Goal: Register for event/course

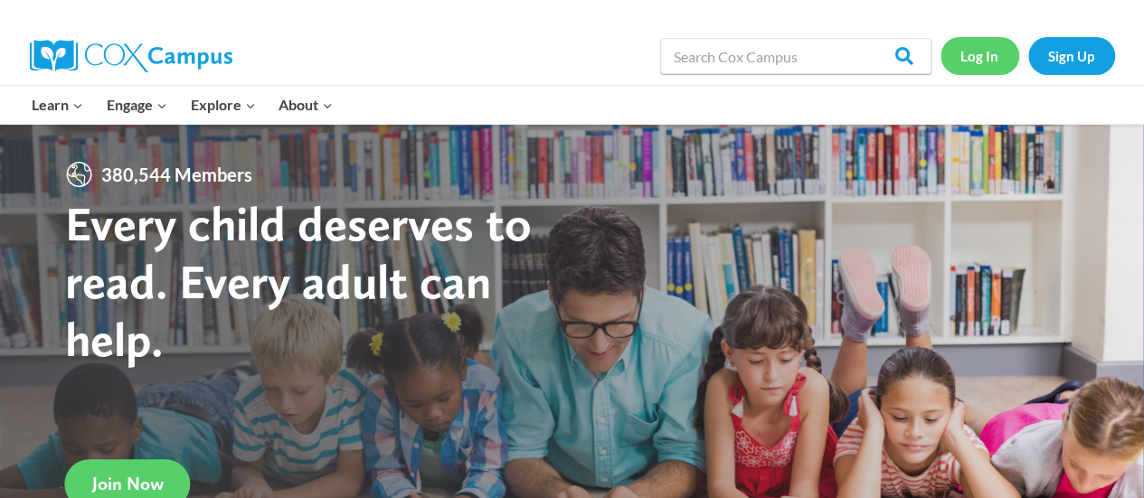
click at [973, 59] on link "Log In" at bounding box center [980, 55] width 79 height 37
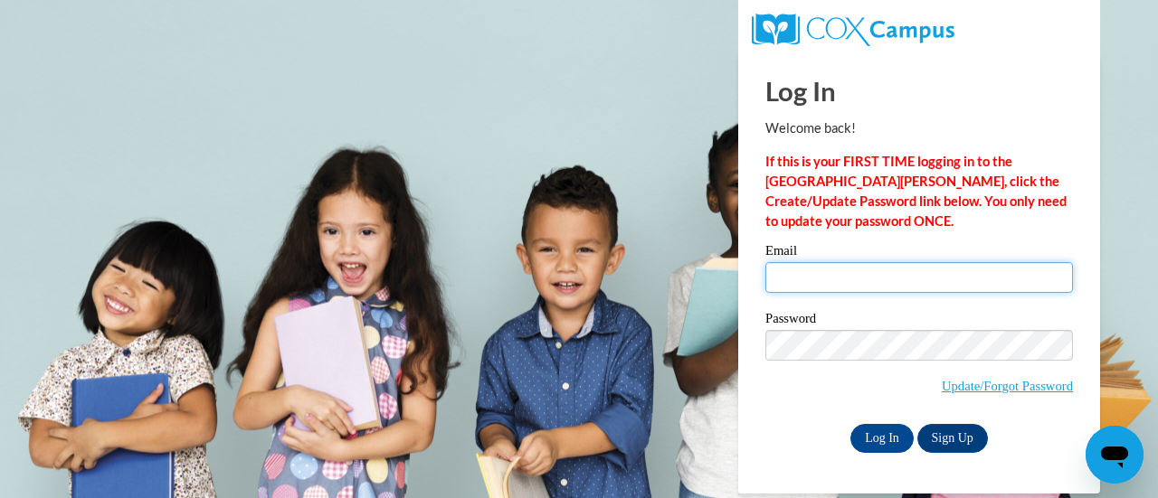
type input "stephanie.gelmi@rusd.org"
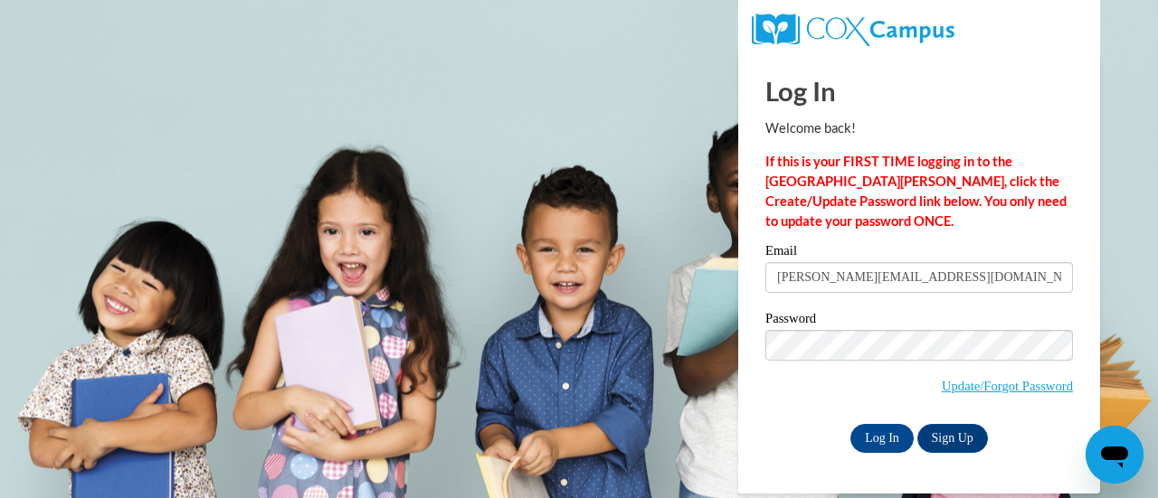
click at [817, 276] on input "stephanie.gelmi@rusd.org" at bounding box center [919, 277] width 308 height 31
click at [866, 432] on input "Log In" at bounding box center [881, 438] width 63 height 29
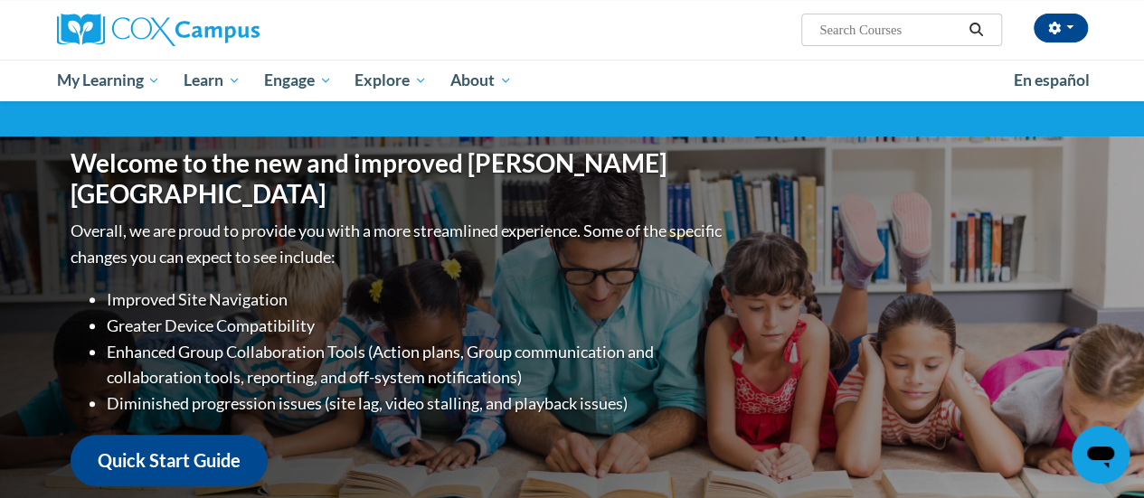
scroll to position [135, 0]
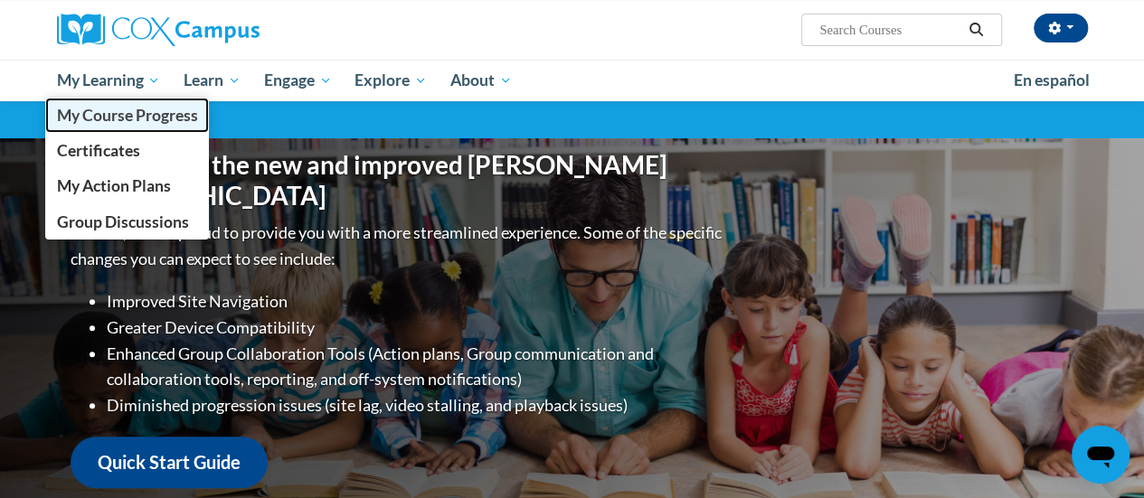
click at [109, 112] on span "My Course Progress" at bounding box center [126, 115] width 141 height 19
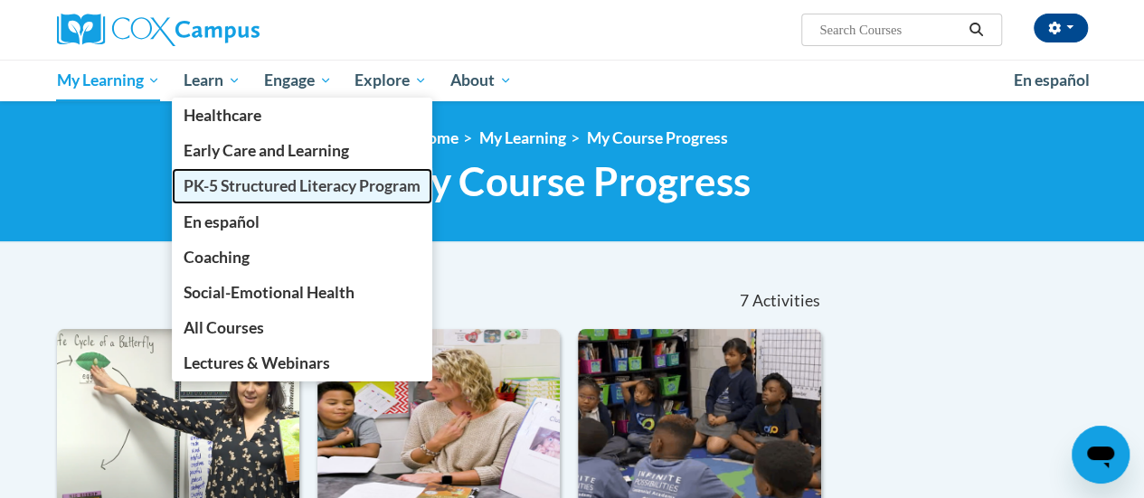
click at [230, 180] on span "PK-5 Structured Literacy Program" at bounding box center [302, 185] width 237 height 19
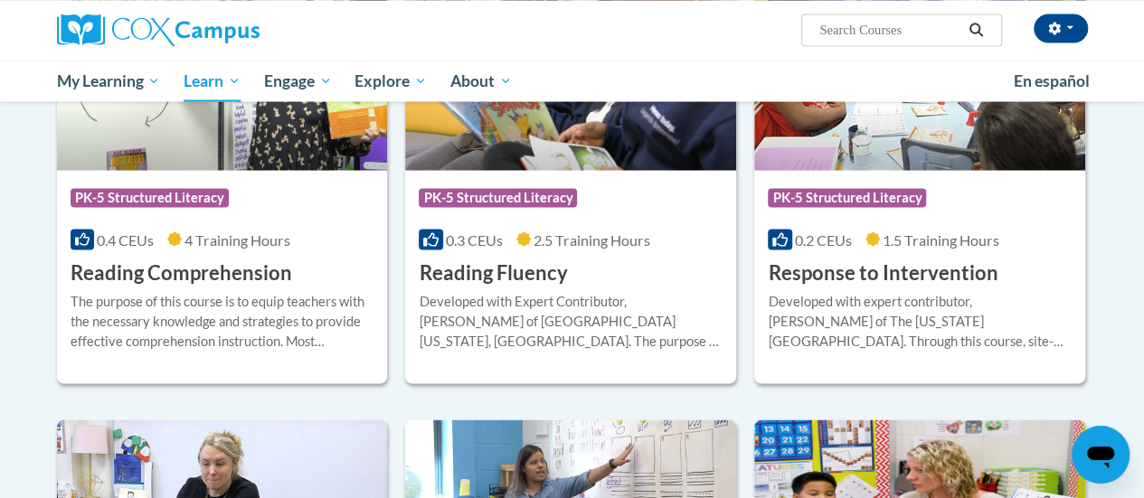
scroll to position [1663, 0]
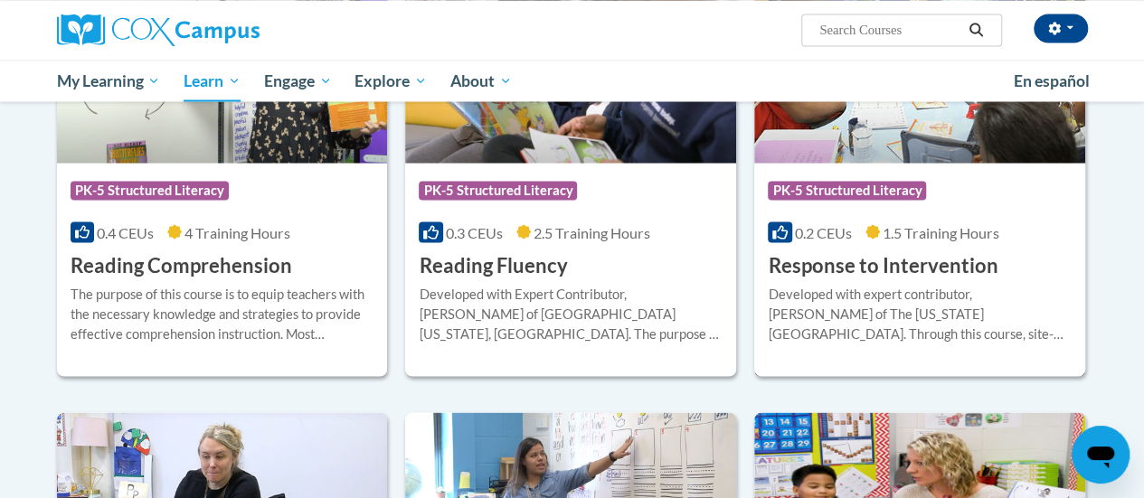
click at [812, 287] on div "Developed with expert contributor, [PERSON_NAME] of The [US_STATE][GEOGRAPHIC_D…" at bounding box center [920, 314] width 304 height 60
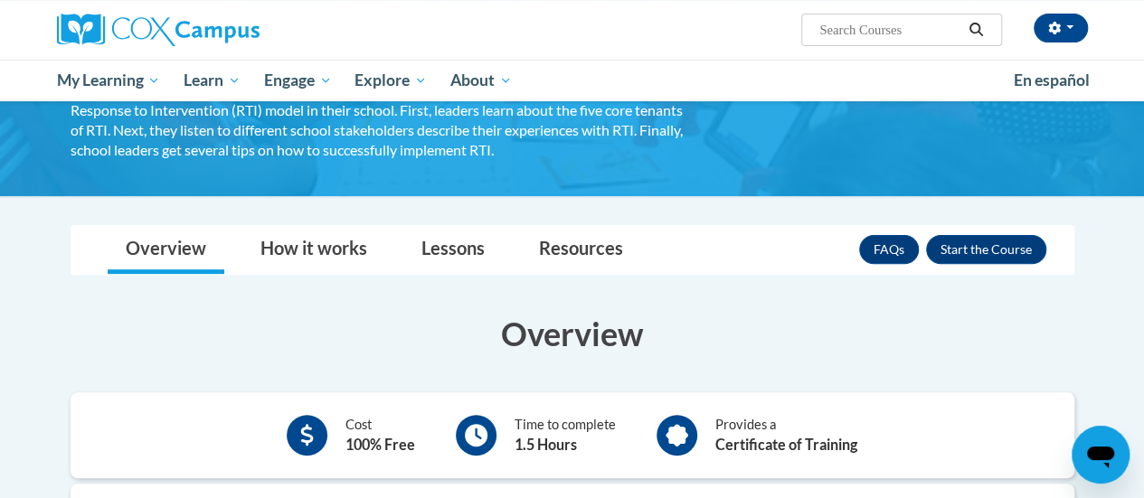
scroll to position [182, 0]
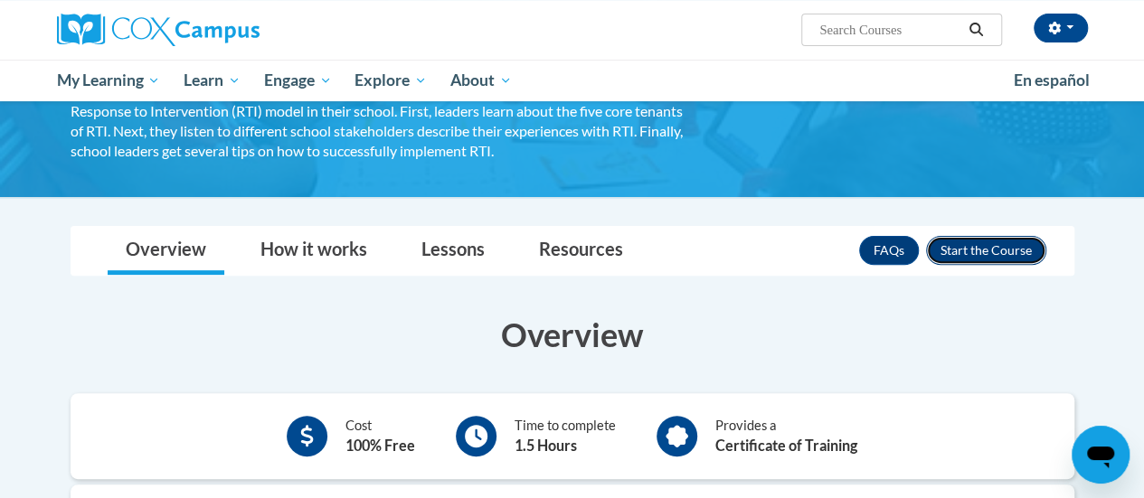
click at [979, 247] on button "Enroll" at bounding box center [986, 250] width 120 height 29
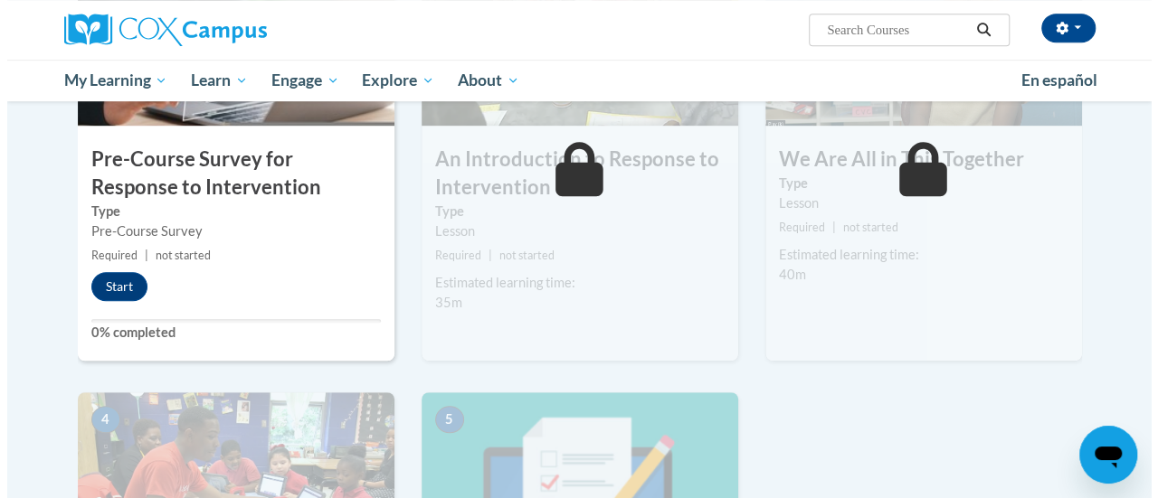
scroll to position [528, 0]
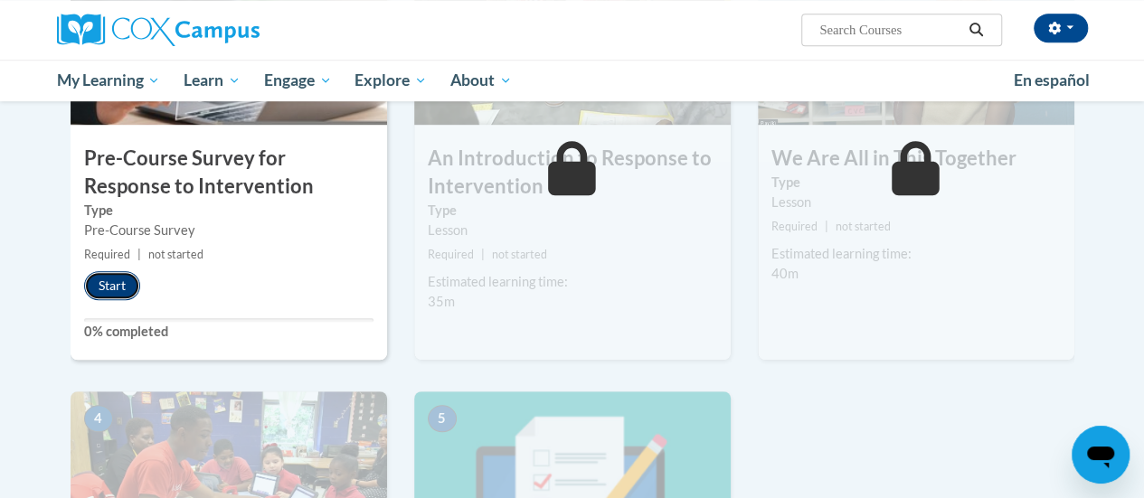
click at [117, 290] on button "Start" at bounding box center [112, 285] width 56 height 29
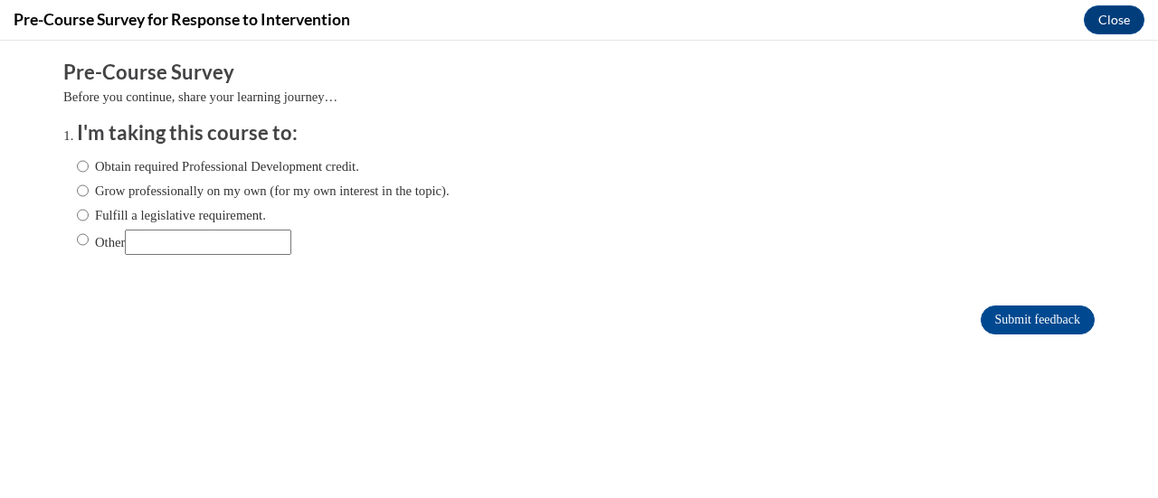
scroll to position [0, 0]
click at [77, 214] on input "Fulfill a legislative requirement." at bounding box center [83, 215] width 12 height 20
radio input "true"
click at [1001, 316] on input "Submit feedback" at bounding box center [1038, 320] width 114 height 29
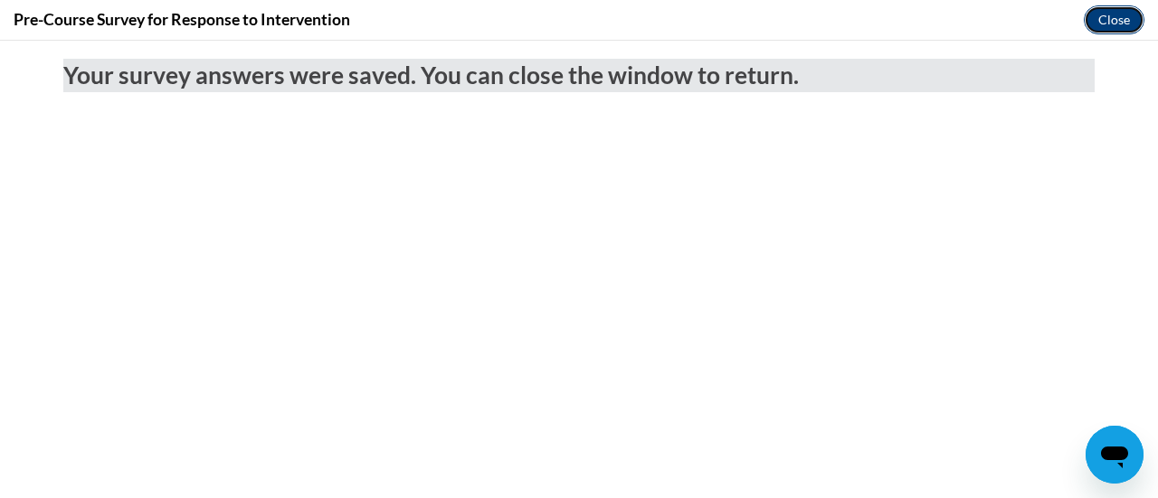
click at [1106, 11] on button "Close" at bounding box center [1114, 19] width 61 height 29
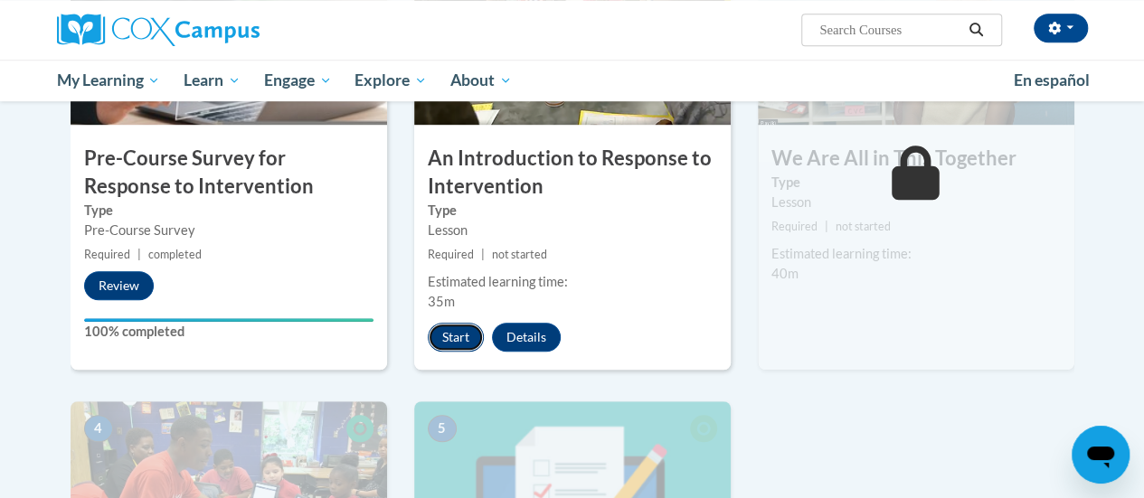
click at [441, 336] on button "Start" at bounding box center [456, 337] width 56 height 29
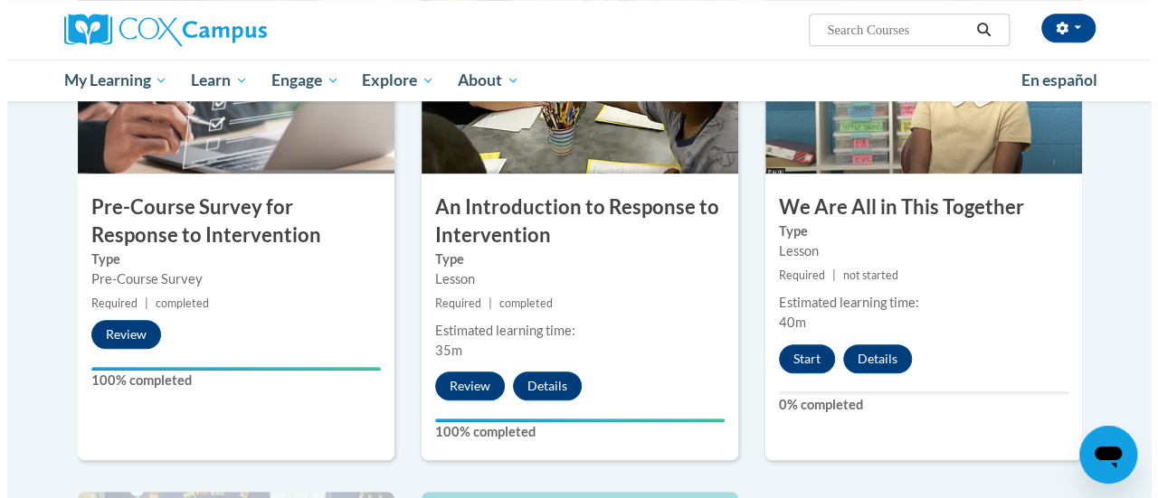
scroll to position [479, 0]
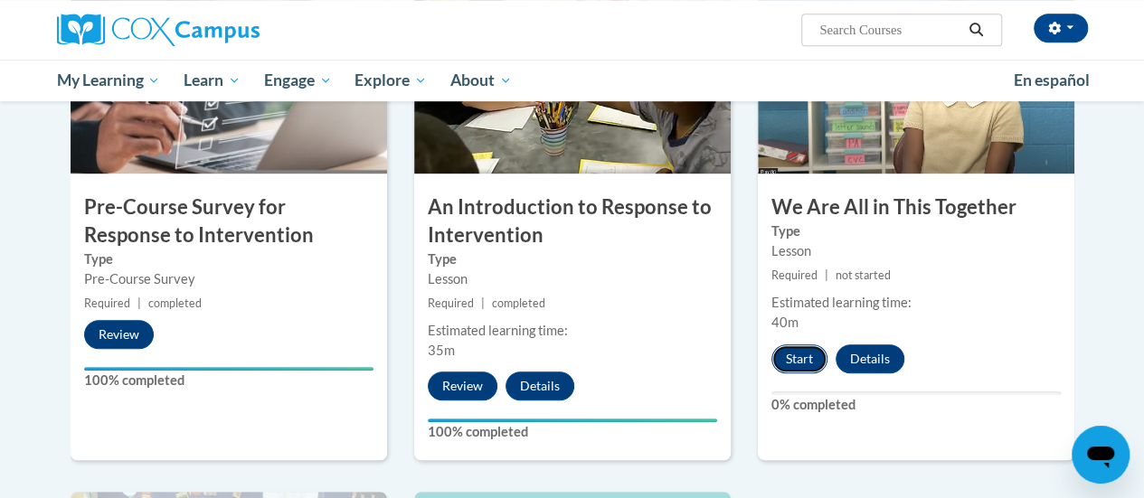
click at [793, 356] on button "Start" at bounding box center [800, 359] width 56 height 29
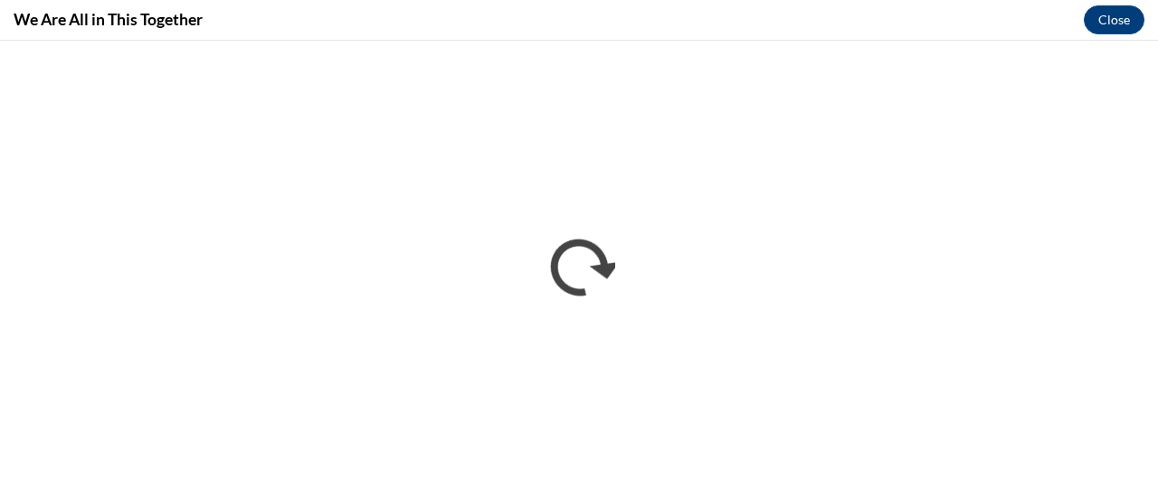
scroll to position [0, 0]
